Goal: Ask a question

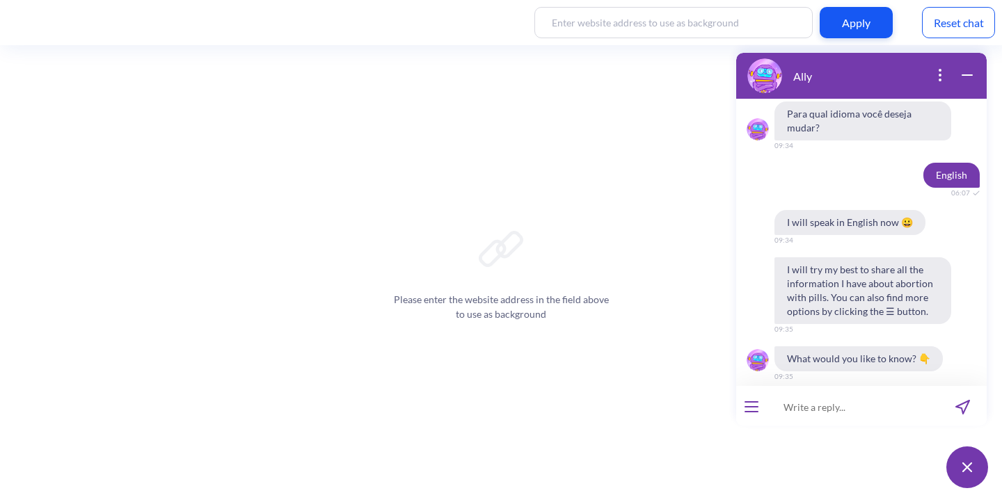
scroll to position [8259, 0]
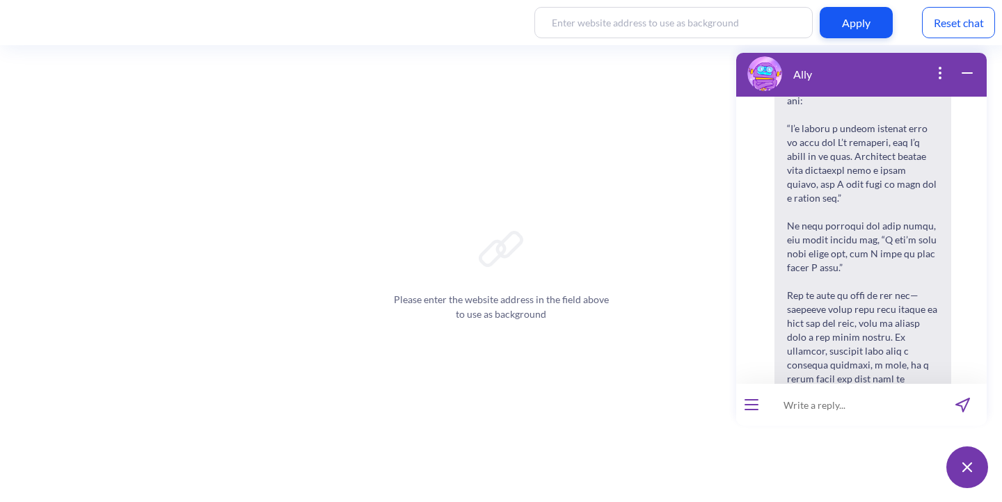
click at [809, 404] on input at bounding box center [853, 405] width 172 height 42
paste input "Is there anything I can do to forgive myself?"
type input "Is there anything I can do to forgive myself?"
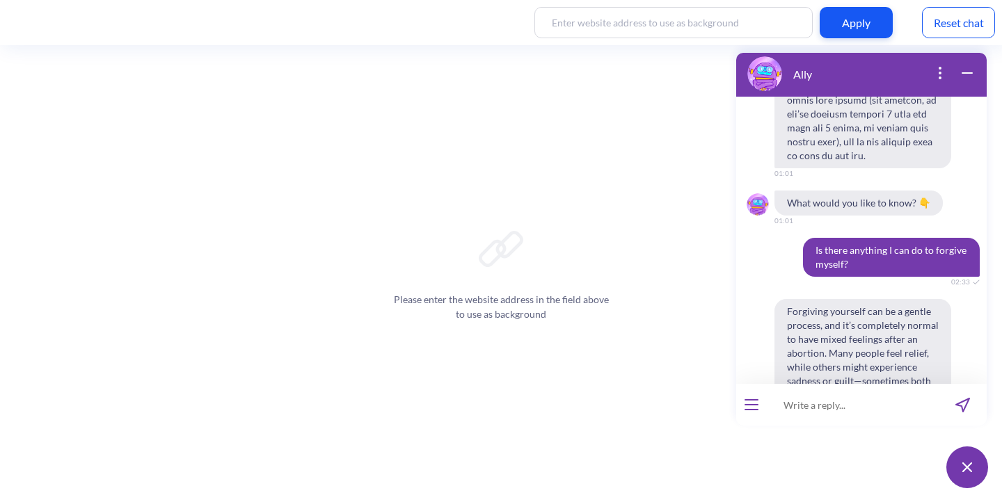
scroll to position [8605, 0]
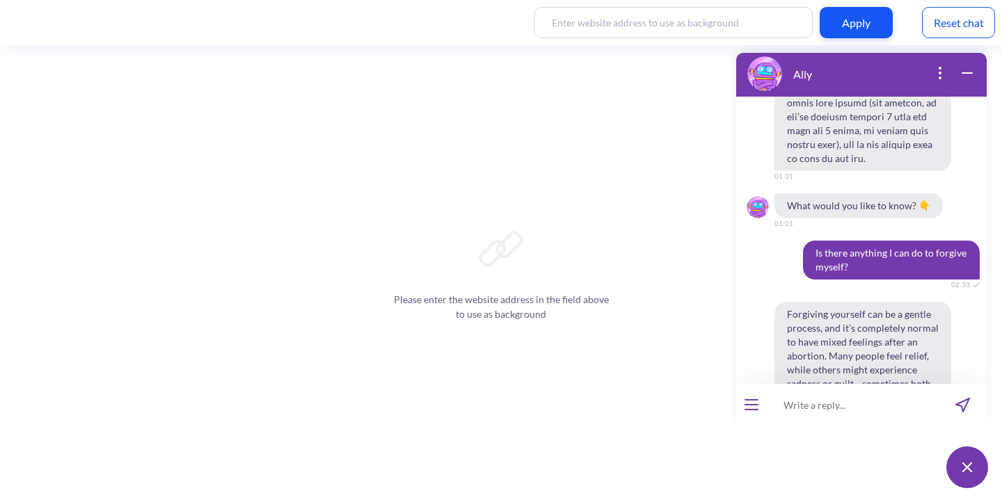
click at [836, 402] on input at bounding box center [853, 405] width 172 height 42
paste input "Is it normal to feel relief and guilt at the same time? I’m feeling very confus…"
type input "Is it normal to feel relief and guilt at the same time? I’m feeling very confus…"
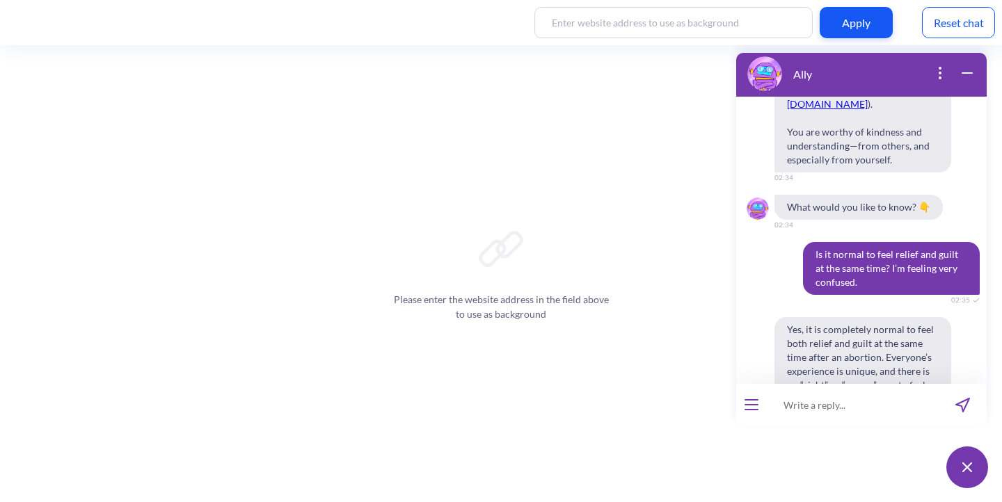
scroll to position [9230, 0]
